Goal: Information Seeking & Learning: Learn about a topic

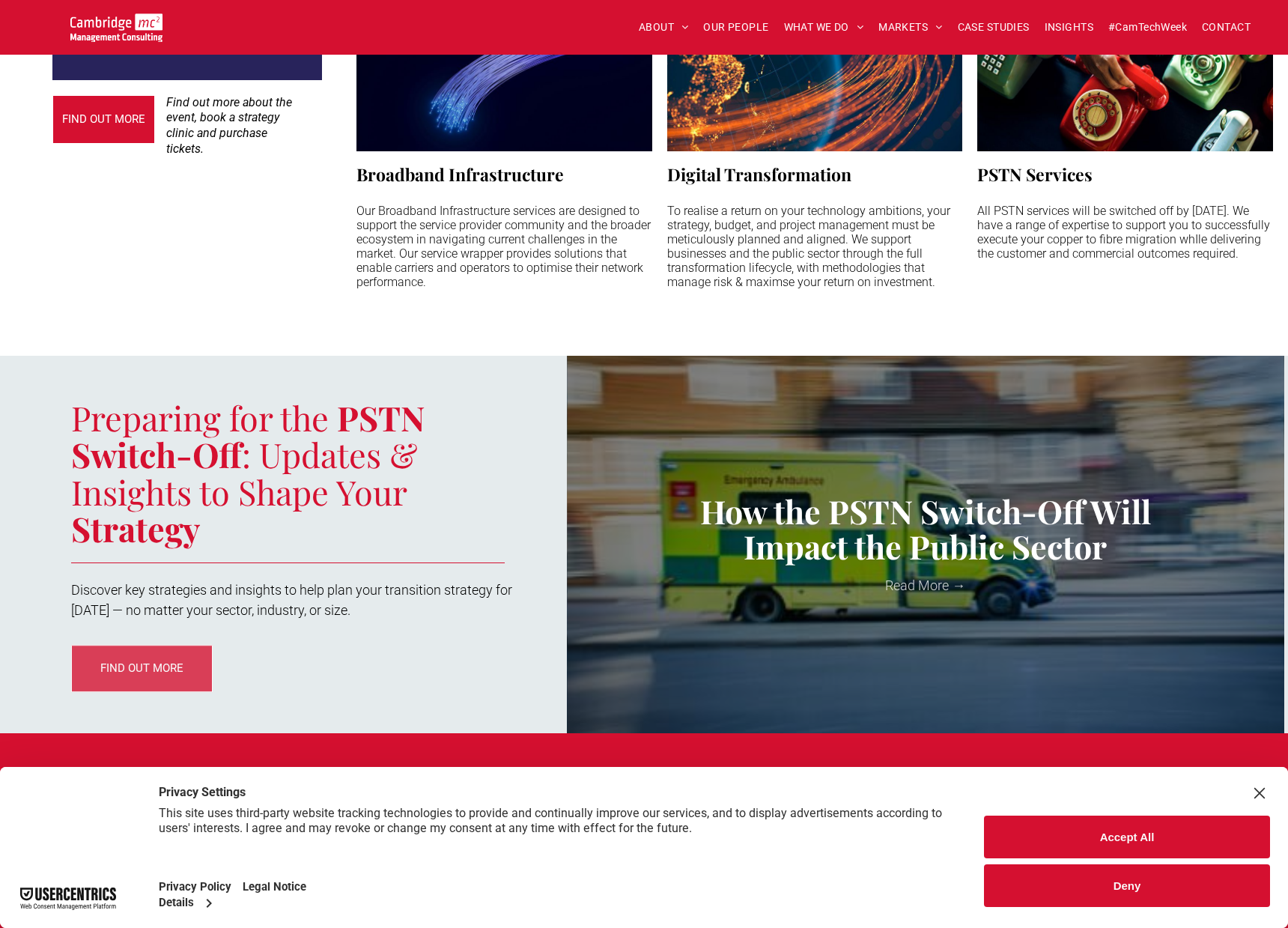
scroll to position [1528, 0]
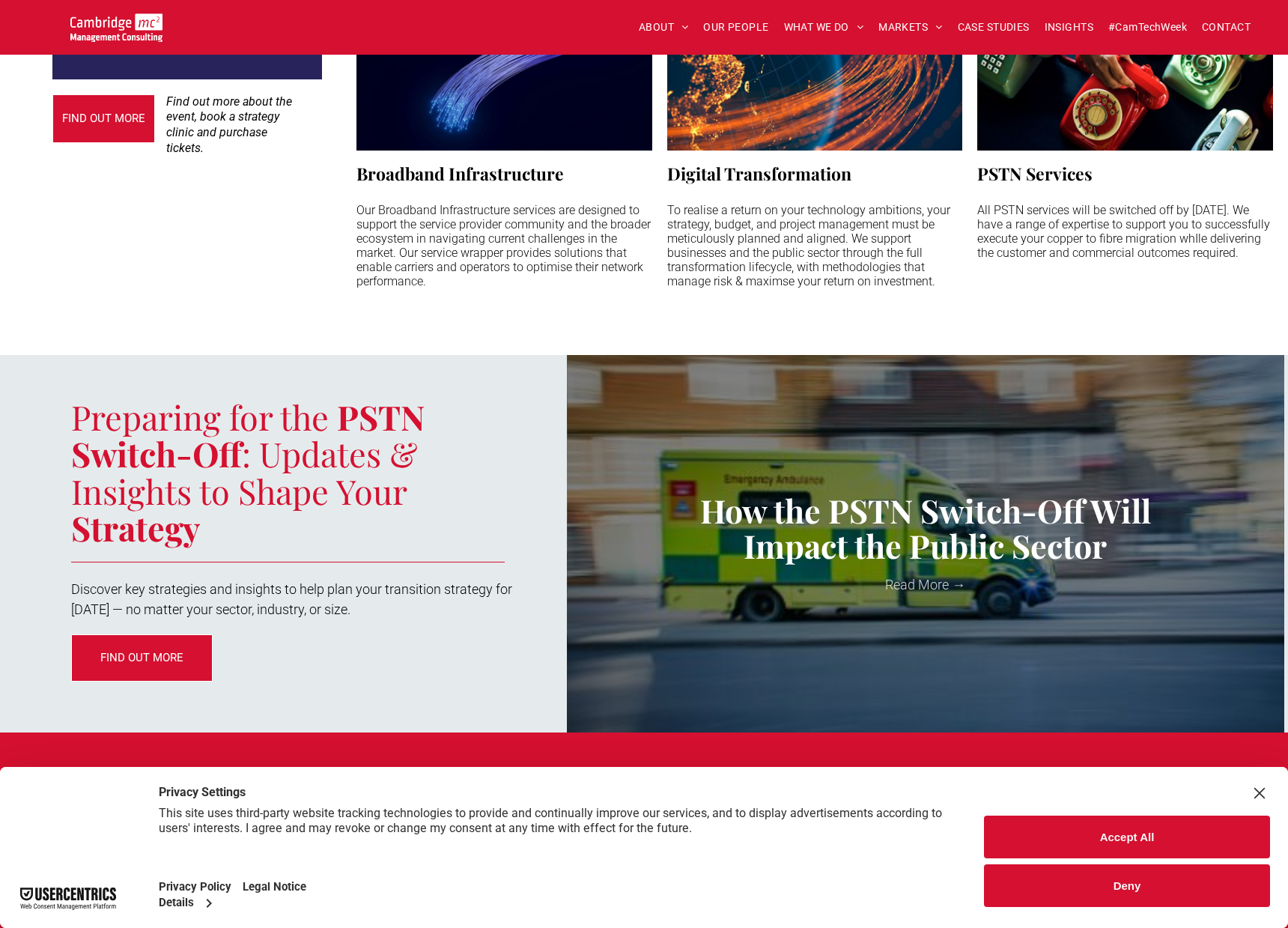
click at [1066, 836] on button "Accept All" at bounding box center [1127, 837] width 286 height 43
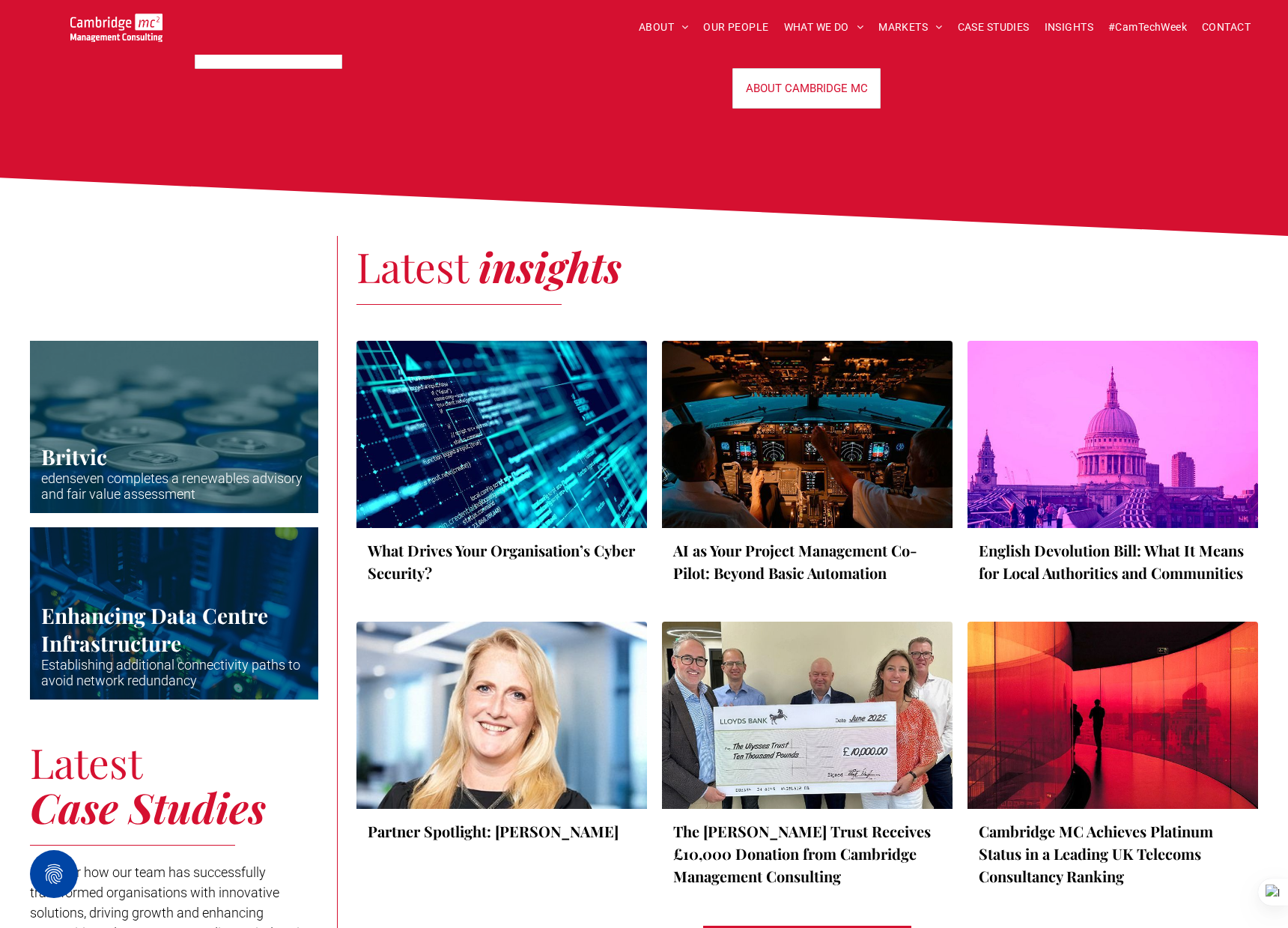
scroll to position [2452, 0]
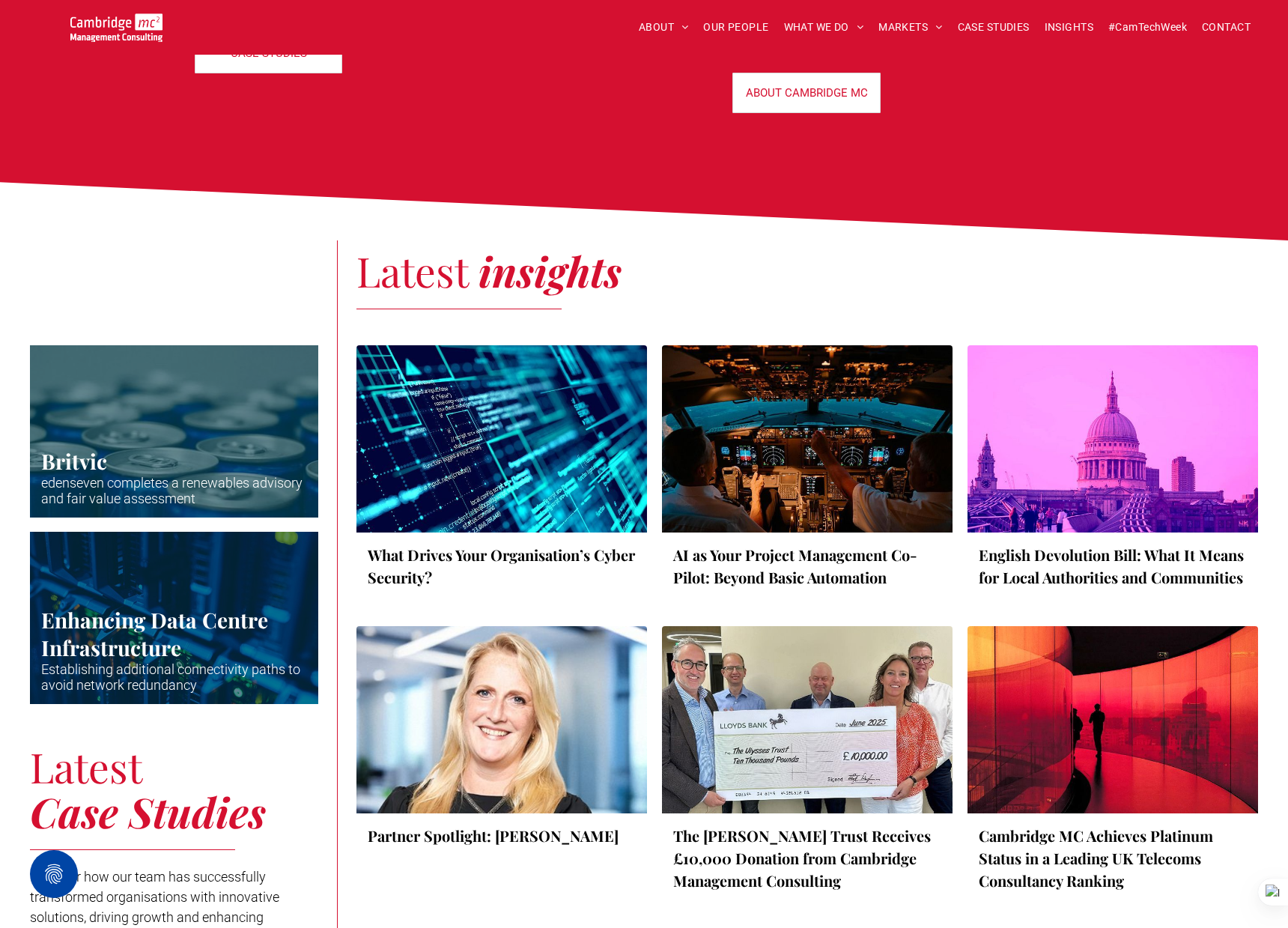
click at [775, 438] on div at bounding box center [807, 438] width 308 height 198
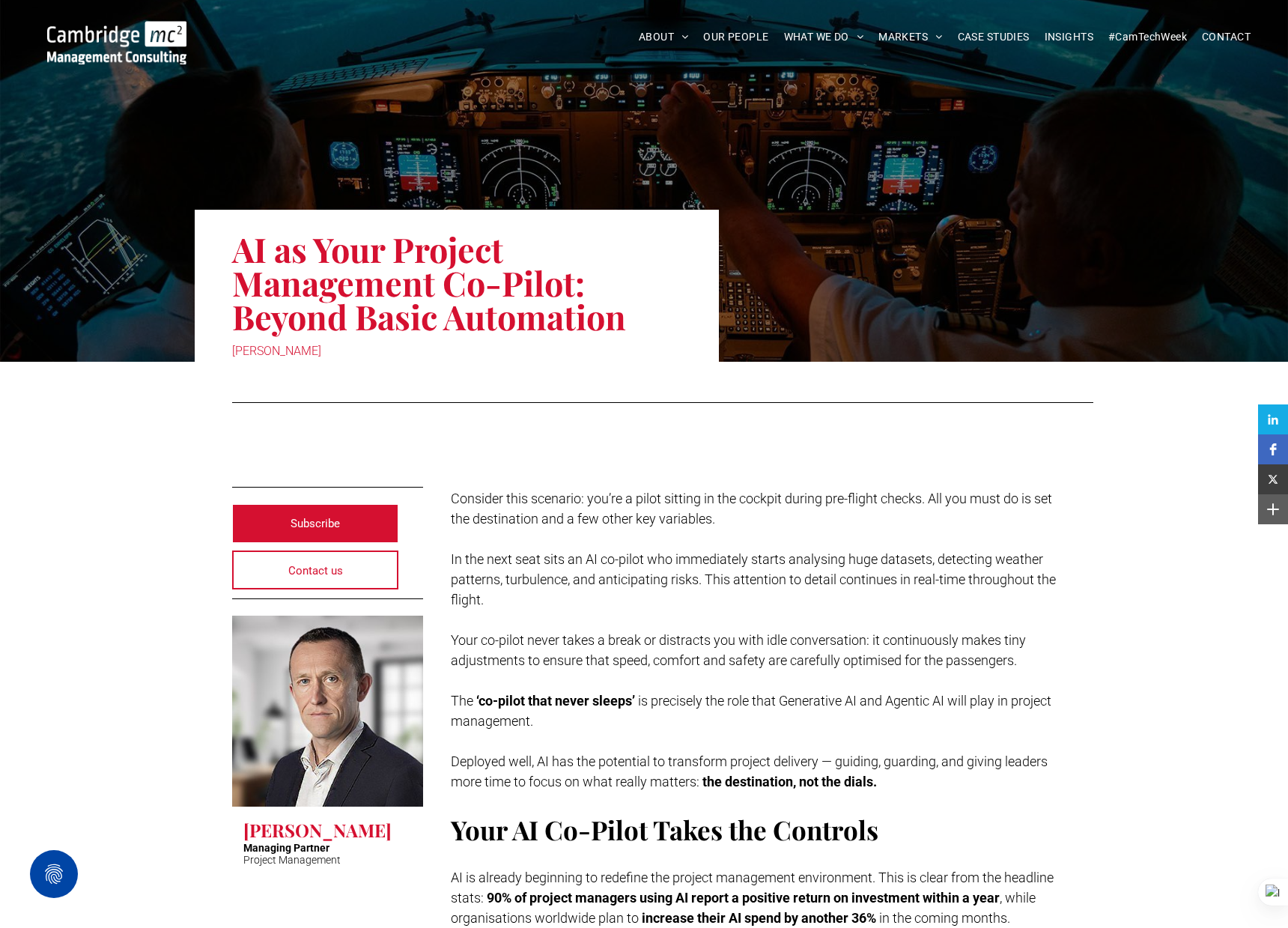
click at [178, 55] on img at bounding box center [117, 43] width 139 height 44
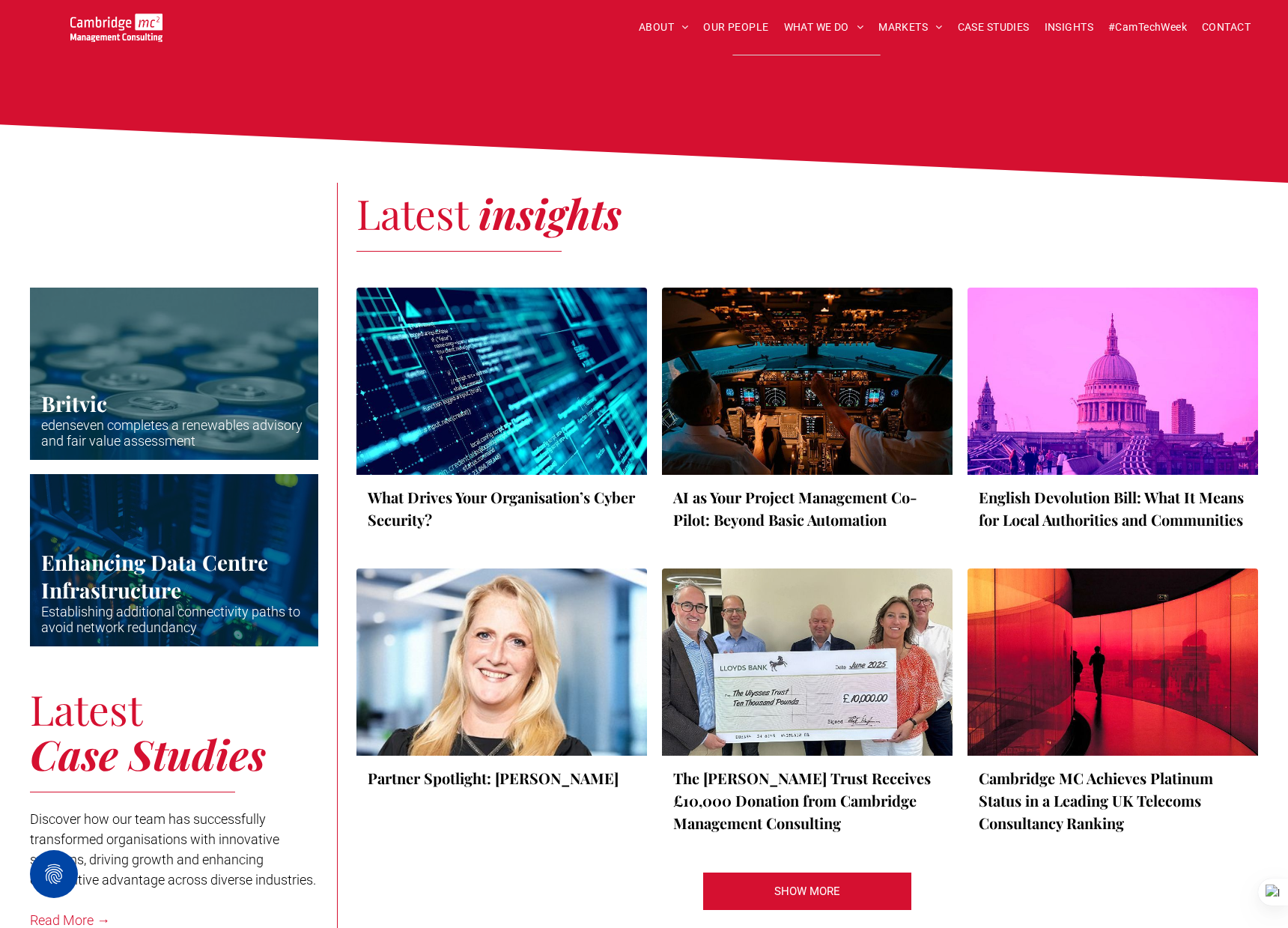
scroll to position [2511, 0]
